Goal: Transaction & Acquisition: Purchase product/service

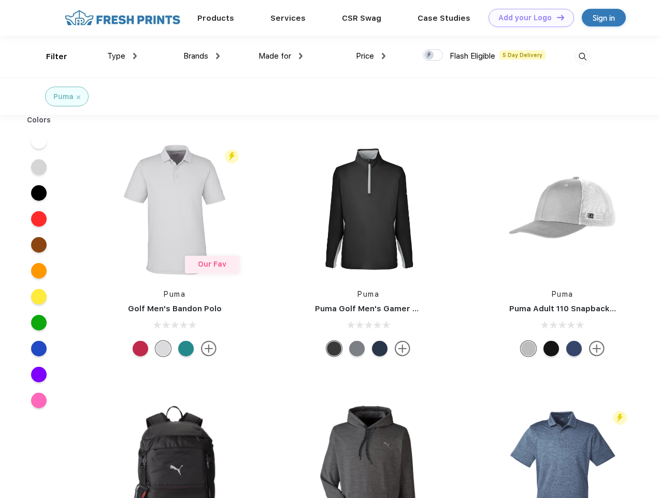
click at [528, 18] on link "Add your Logo Design Tool" at bounding box center [532, 18] width 86 height 18
click at [0, 0] on div "Design Tool" at bounding box center [0, 0] width 0 height 0
click at [556, 17] on link "Add your Logo Design Tool" at bounding box center [532, 18] width 86 height 18
click at [50, 57] on div "Filter" at bounding box center [56, 57] width 21 height 12
click at [122, 56] on span "Type" at bounding box center [116, 55] width 18 height 9
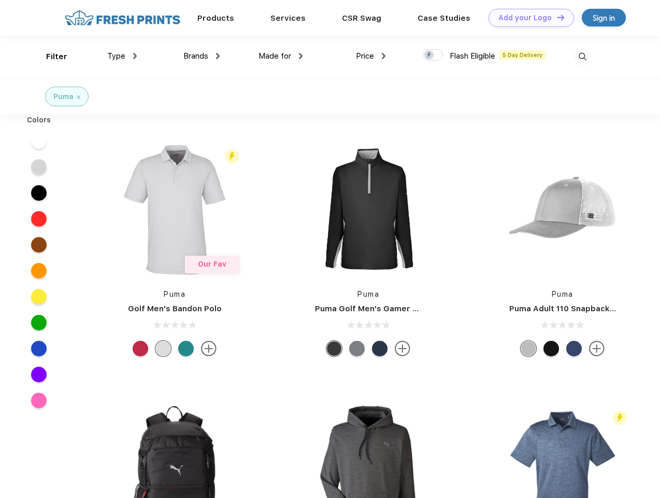
click at [202, 56] on span "Brands" at bounding box center [196, 55] width 25 height 9
click at [281, 56] on span "Made for" at bounding box center [275, 55] width 33 height 9
click at [371, 56] on span "Price" at bounding box center [365, 55] width 18 height 9
click at [433, 55] on div at bounding box center [433, 54] width 20 height 11
click at [430, 55] on input "checkbox" at bounding box center [426, 52] width 7 height 7
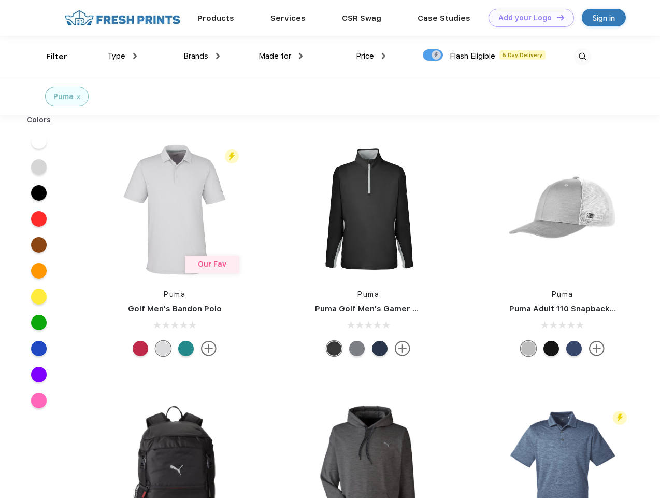
click at [583, 57] on img at bounding box center [582, 56] width 17 height 17
